Goal: Navigation & Orientation: Go to known website

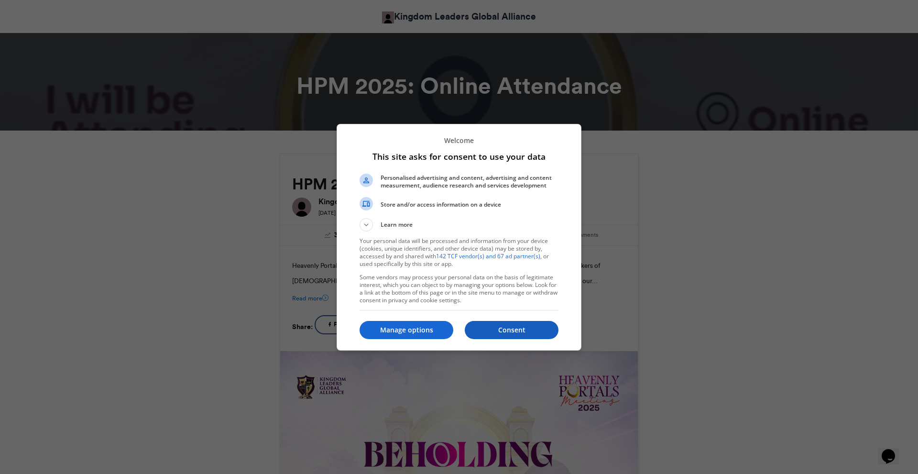
click at [499, 330] on p "Consent" at bounding box center [512, 330] width 94 height 10
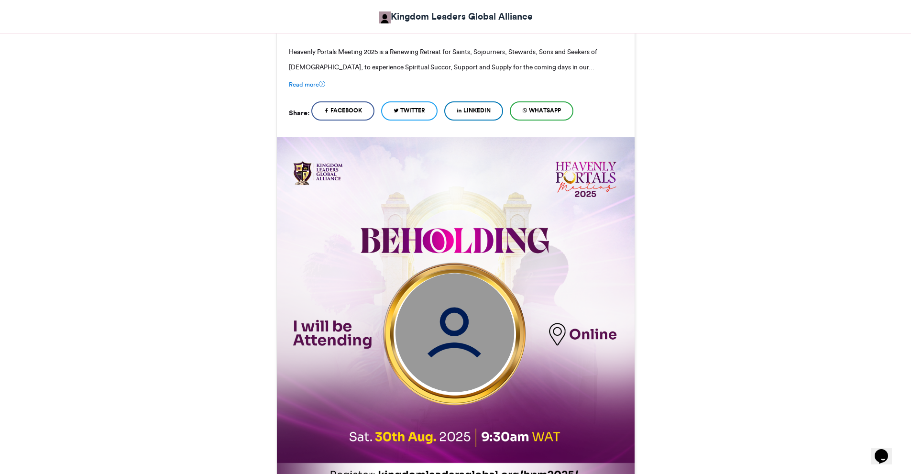
scroll to position [214, 0]
click at [454, 344] on img at bounding box center [454, 332] width 119 height 119
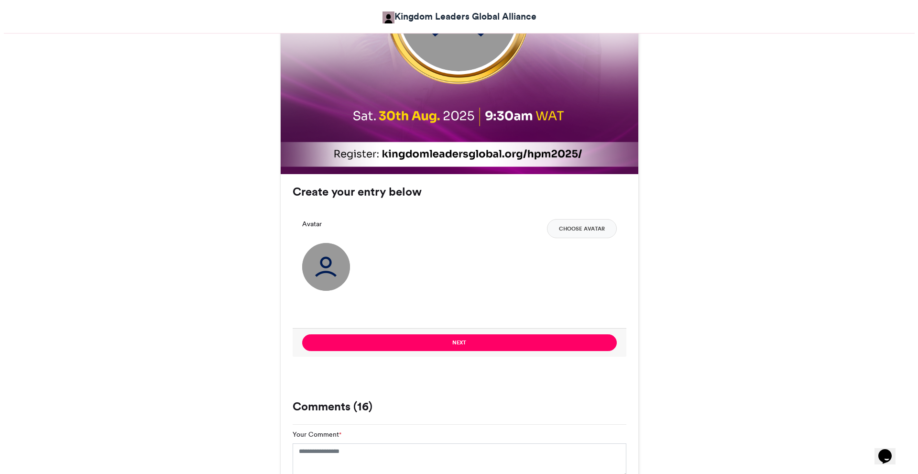
scroll to position [536, 0]
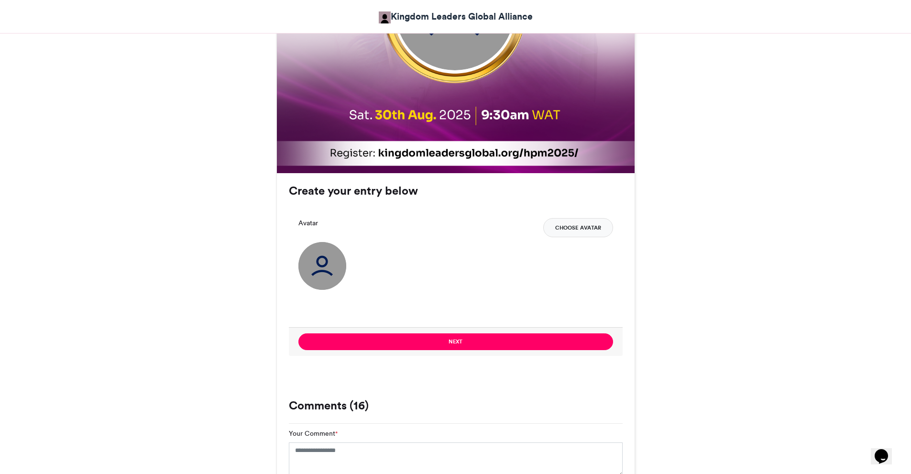
click at [579, 229] on button "Choose Avatar" at bounding box center [578, 227] width 70 height 19
